Goal: Navigation & Orientation: Find specific page/section

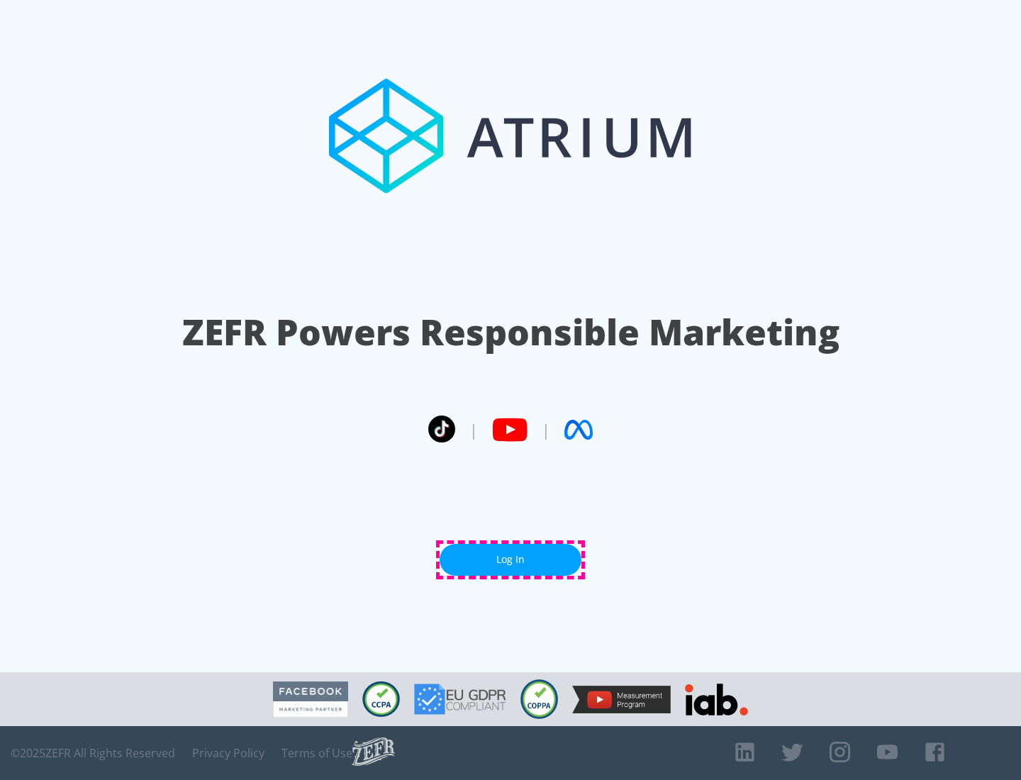
click at [511, 560] on link "Log In" at bounding box center [511, 560] width 142 height 32
